Goal: Connect with others: Connect with others

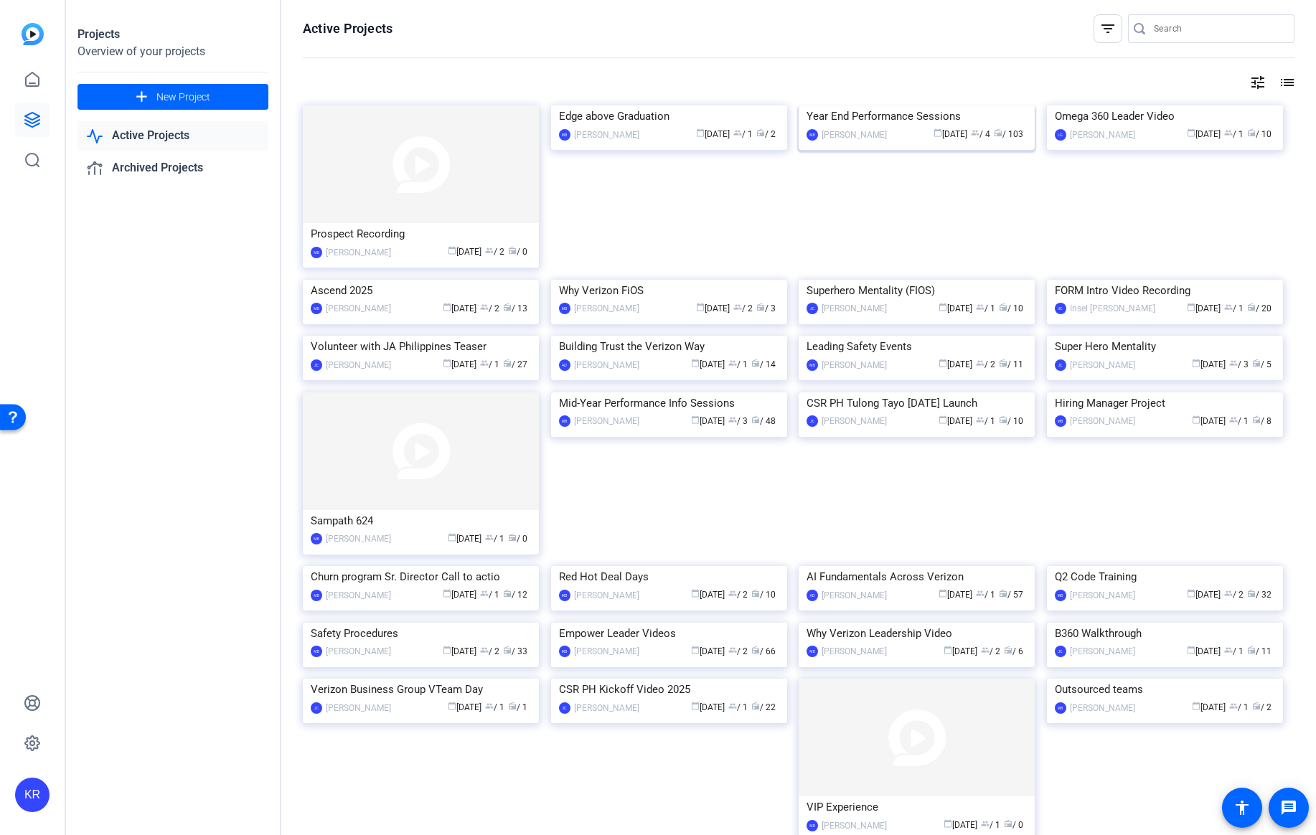
click at [876, 127] on div "Year End Performance Sessions" at bounding box center [917, 116] width 220 height 22
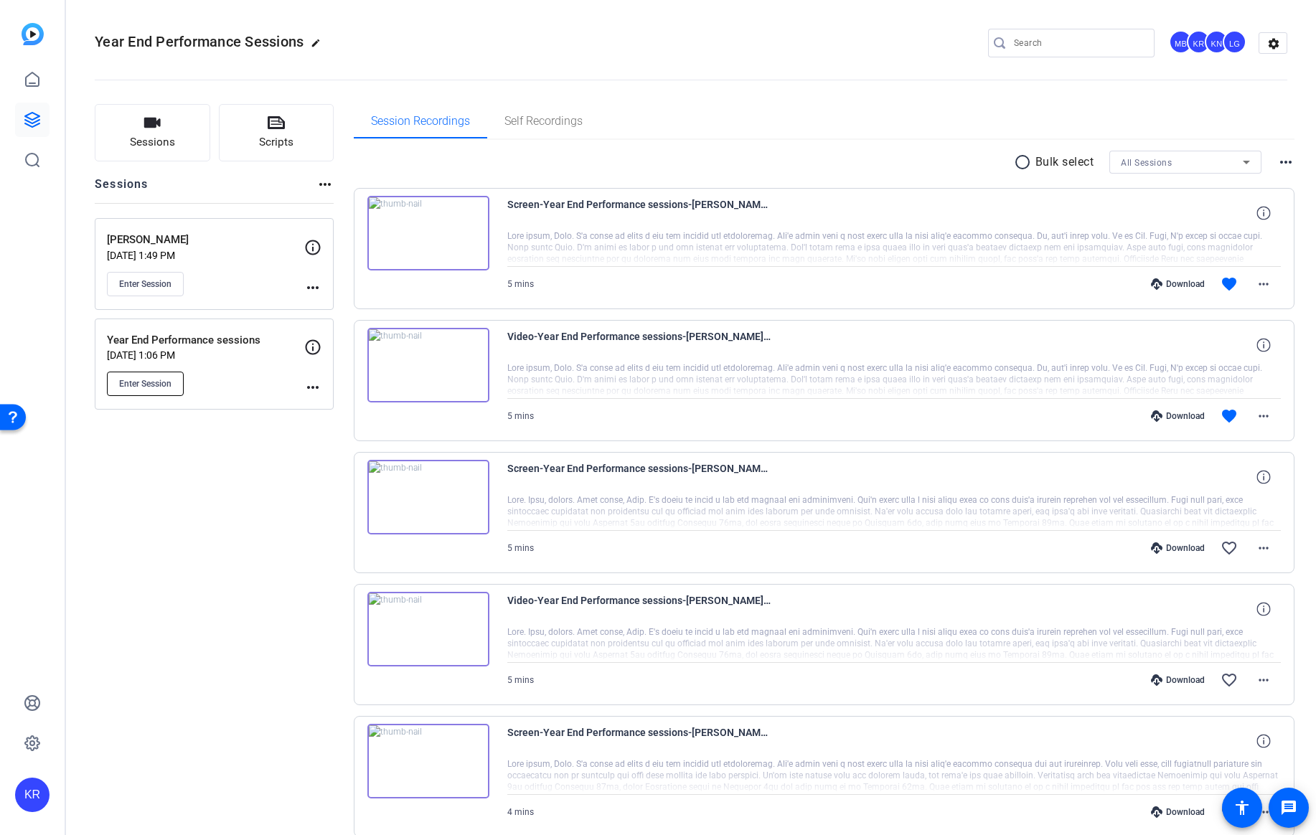
click at [150, 378] on span "Enter Session" at bounding box center [145, 383] width 52 height 11
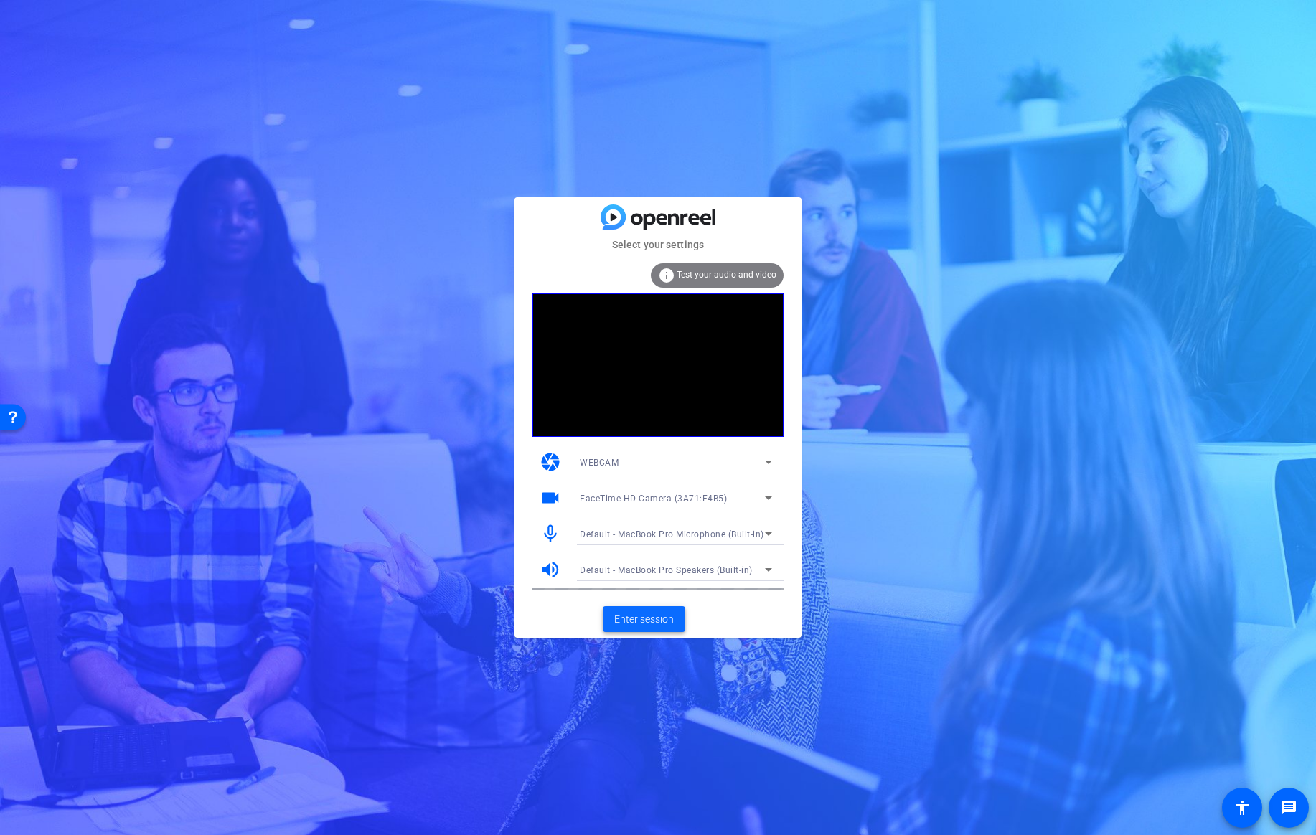
click at [632, 612] on span "Enter session" at bounding box center [644, 619] width 60 height 15
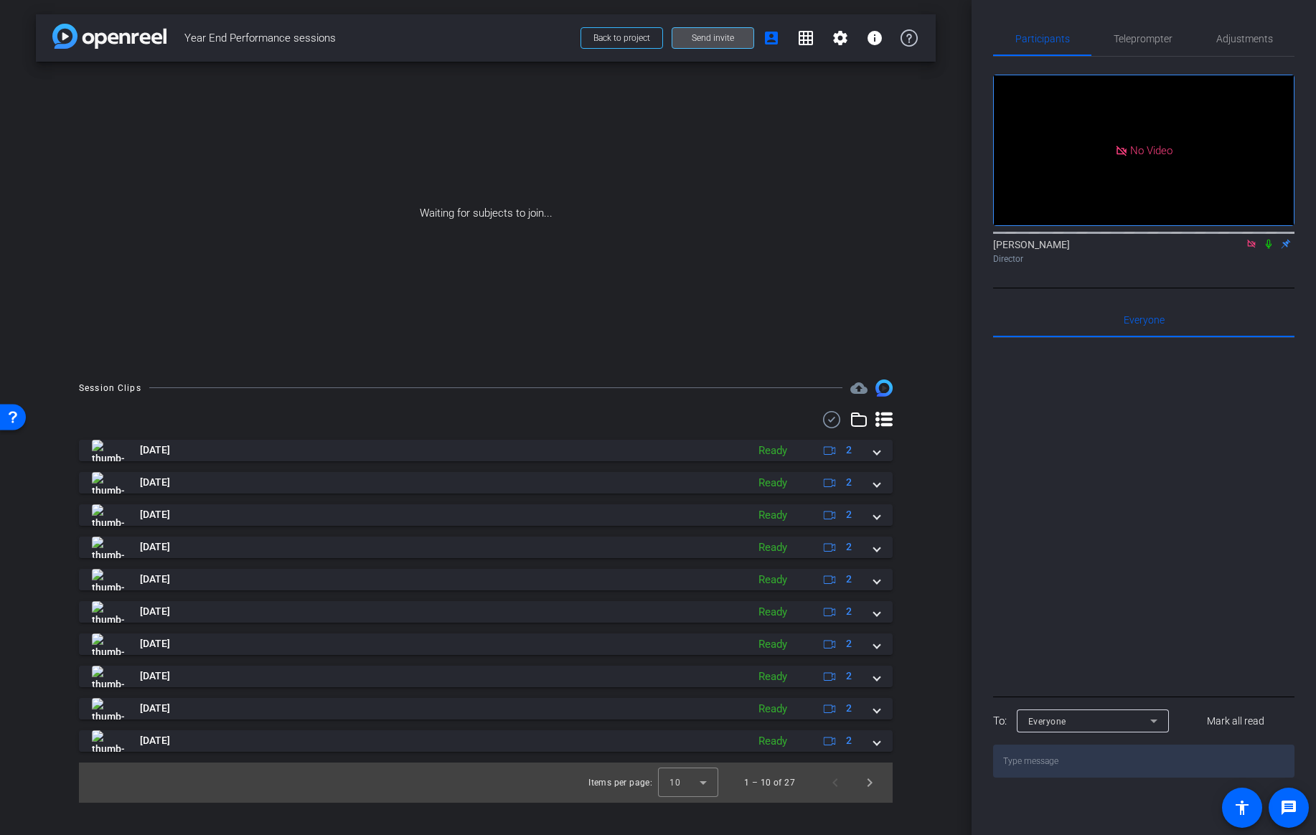
click at [710, 36] on span "Send invite" at bounding box center [713, 37] width 42 height 11
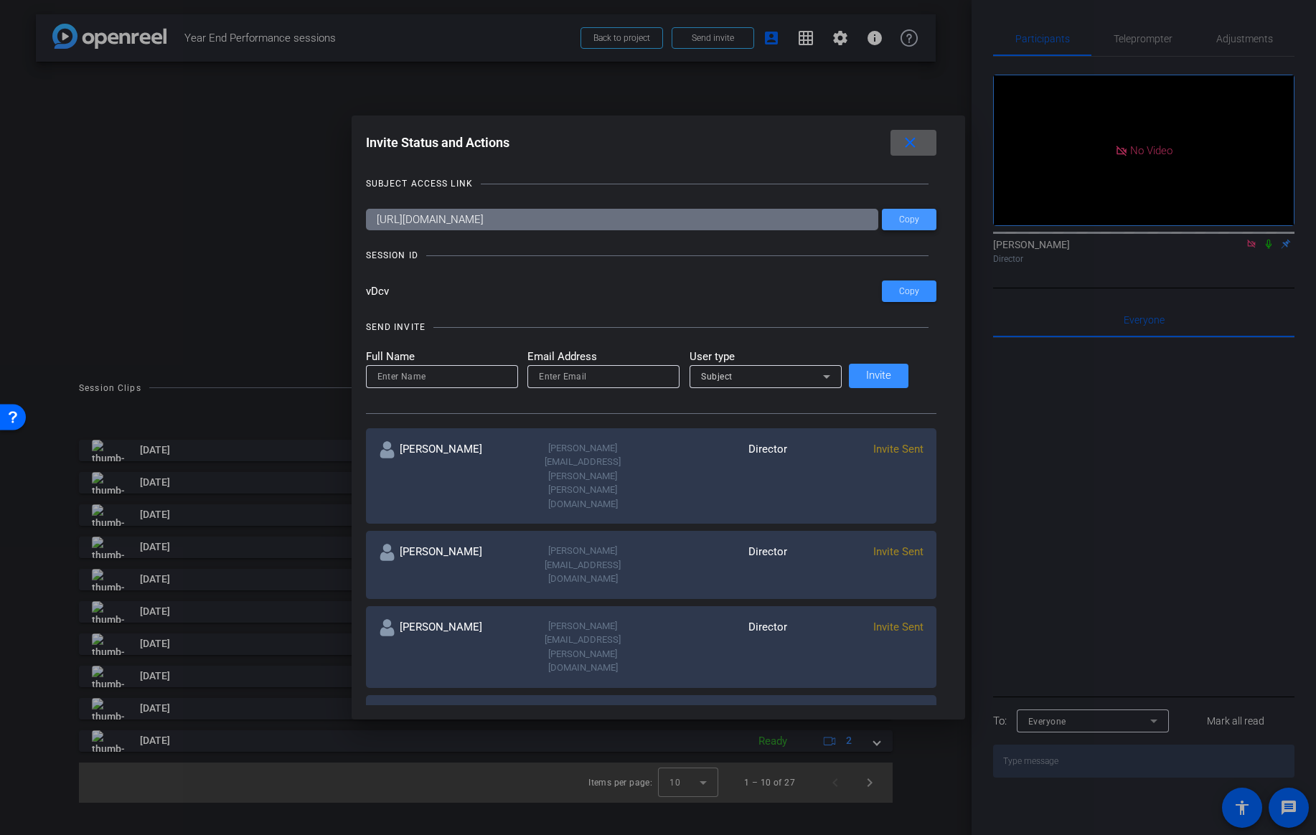
click at [899, 222] on span "Copy" at bounding box center [909, 220] width 20 height 11
